Goal: Task Accomplishment & Management: Manage account settings

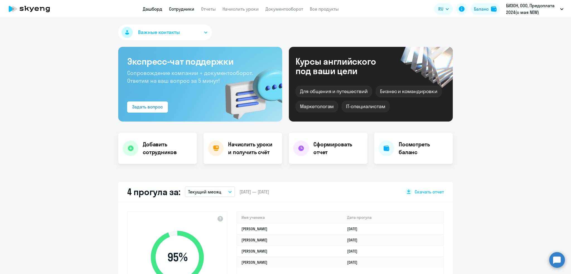
click at [185, 6] on link "Сотрудники" at bounding box center [181, 9] width 25 height 6
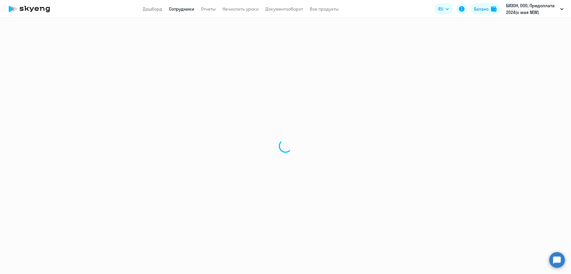
select select "30"
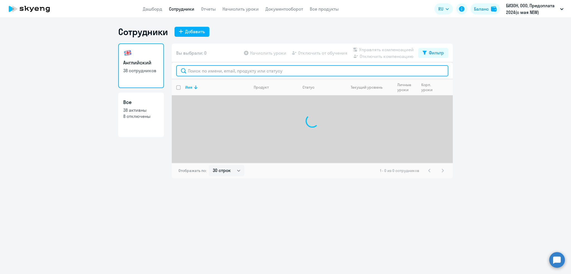
click at [212, 73] on input "text" at bounding box center [312, 70] width 272 height 11
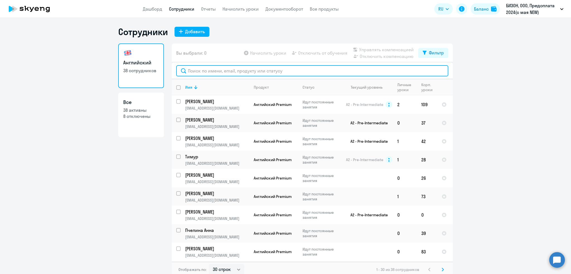
paste input "[PERSON_NAME]"
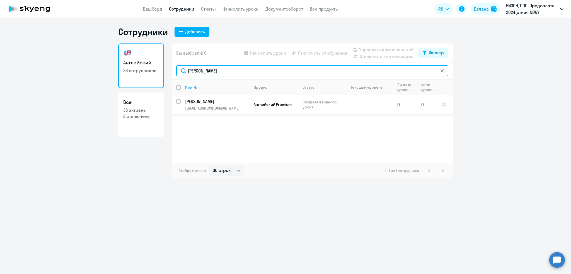
type input "[PERSON_NAME]"
click at [180, 100] on input "select row 22433363" at bounding box center [181, 104] width 11 height 11
checkbox input "true"
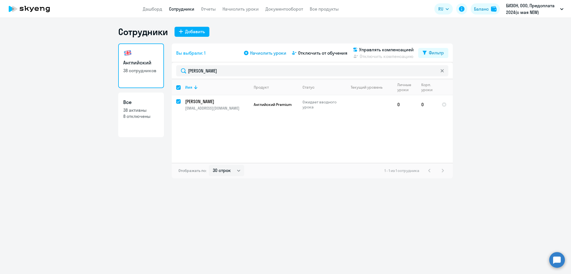
click at [259, 53] on span "Начислить уроки" at bounding box center [268, 53] width 36 height 7
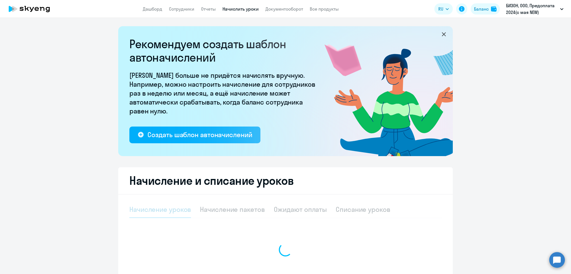
select select "10"
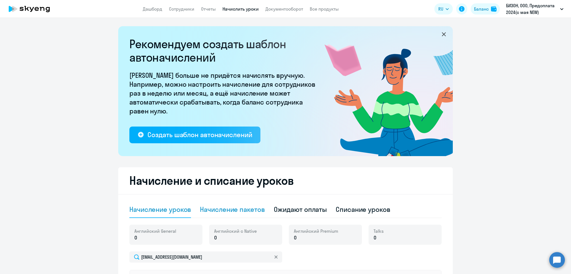
drag, startPoint x: 227, startPoint y: 210, endPoint x: 230, endPoint y: 209, distance: 4.0
click at [227, 210] on div "Начисление пакетов" at bounding box center [232, 209] width 65 height 9
select select "10"
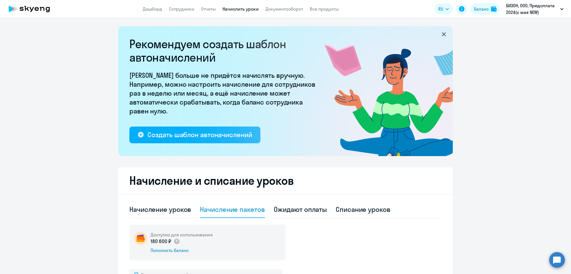
scroll to position [144, 0]
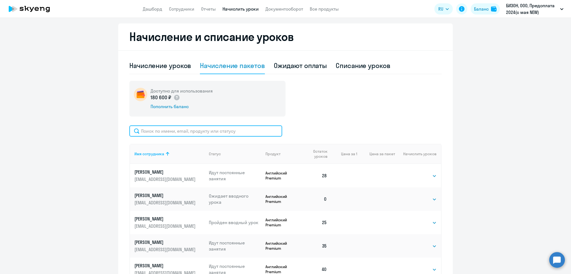
click at [179, 131] on input "text" at bounding box center [205, 131] width 153 height 11
paste input "[PERSON_NAME]"
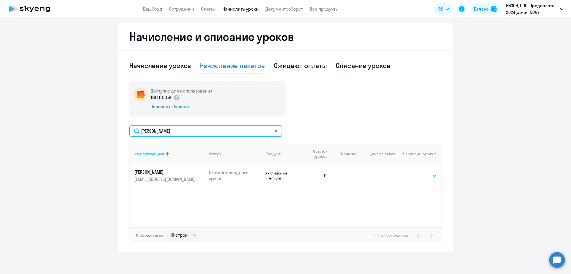
type input "[PERSON_NAME]"
click at [427, 173] on select "Выбрать 4 8 16 32 64 96 128" at bounding box center [425, 176] width 23 height 7
select select "32"
click at [414, 173] on select "Выбрать 4 8 16 32 64 96 128" at bounding box center [425, 176] width 23 height 7
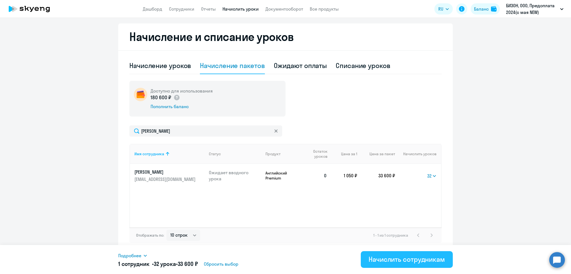
click at [390, 259] on div "Начислить сотрудникам" at bounding box center [407, 259] width 76 height 9
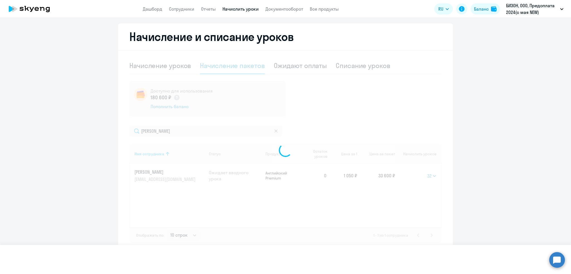
select select
